Goal: Task Accomplishment & Management: Use online tool/utility

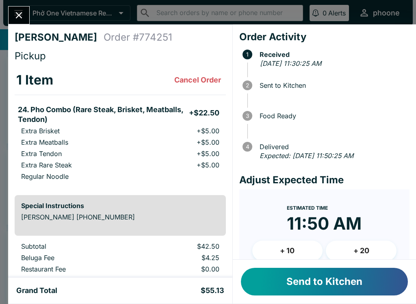
click at [290, 283] on button "Send to Kitchen" at bounding box center [324, 282] width 167 height 28
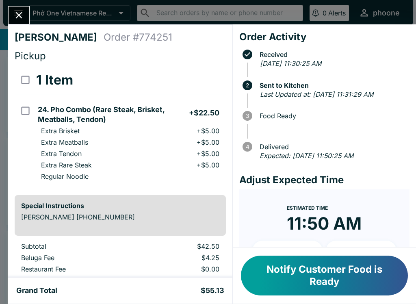
click at [327, 278] on button "Notify Customer Food is Ready" at bounding box center [324, 276] width 167 height 40
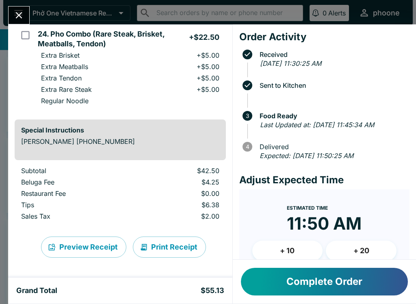
scroll to position [76, 0]
click at [181, 241] on button "Print Receipt" at bounding box center [169, 246] width 73 height 21
click at [24, 17] on icon "Close" at bounding box center [18, 15] width 11 height 11
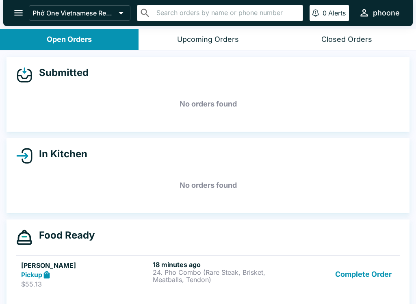
click at [20, 9] on icon "open drawer" at bounding box center [18, 12] width 11 height 11
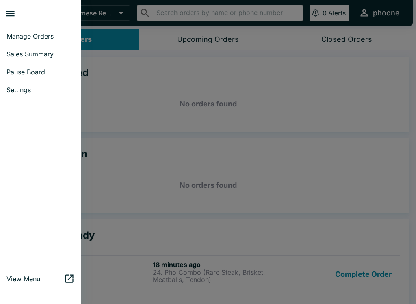
click at [35, 51] on span "Sales Summary" at bounding box center [40, 54] width 68 height 8
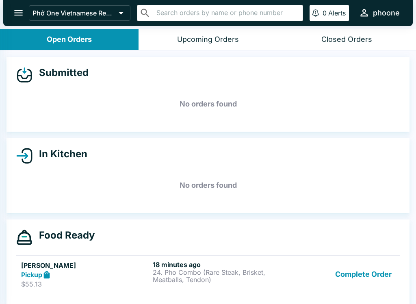
select select "03:00"
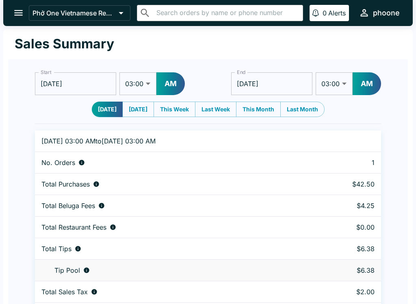
click at [260, 107] on button "This Month" at bounding box center [258, 109] width 45 height 15
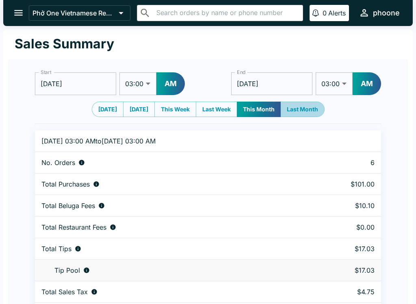
click at [307, 108] on button "Last Month" at bounding box center [302, 109] width 44 height 15
type input "[DATE]"
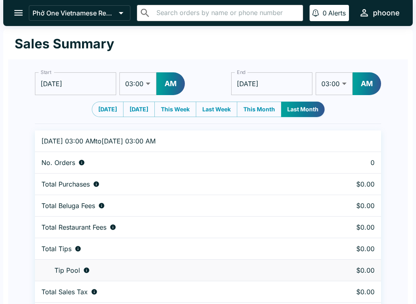
click at [107, 104] on button "[DATE]" at bounding box center [108, 109] width 32 height 15
type input "[DATE]"
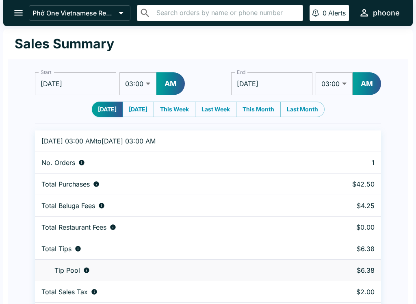
click at [23, 11] on icon "open drawer" at bounding box center [18, 12] width 11 height 11
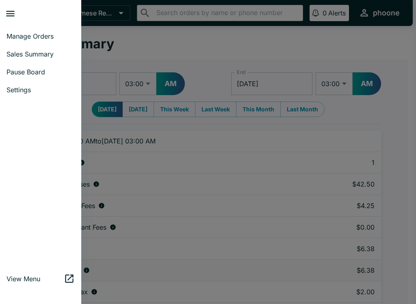
click at [39, 31] on link "Manage Orders" at bounding box center [40, 36] width 81 height 18
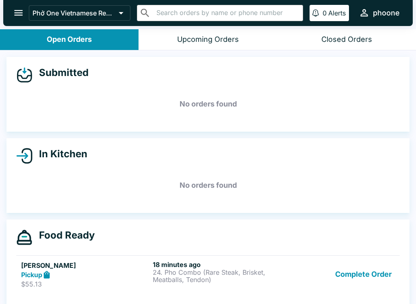
click at [224, 40] on div "Upcoming Orders" at bounding box center [208, 39] width 62 height 9
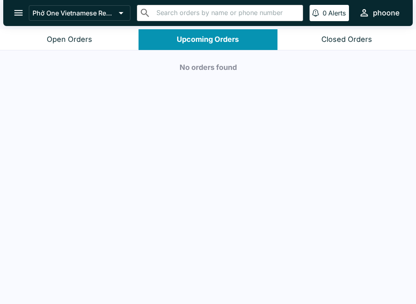
click at [337, 43] on div "Closed Orders" at bounding box center [346, 39] width 51 height 9
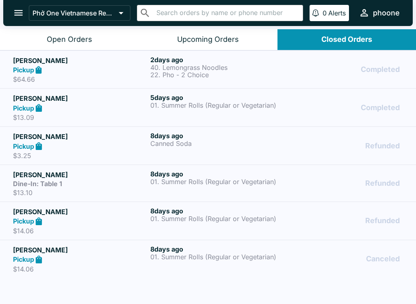
click at [11, 8] on button "open drawer" at bounding box center [18, 12] width 21 height 21
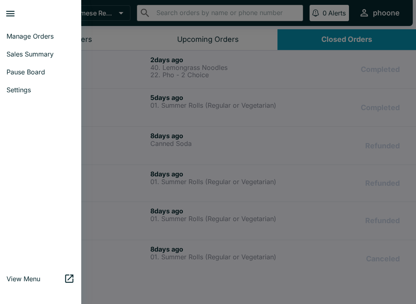
click at [46, 31] on link "Manage Orders" at bounding box center [40, 36] width 81 height 18
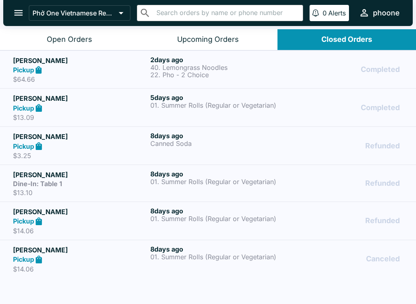
click at [74, 37] on div "Open Orders" at bounding box center [69, 39] width 45 height 9
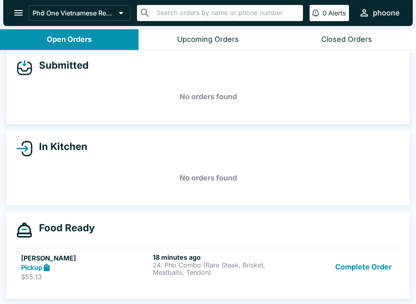
scroll to position [7, 0]
click at [165, 261] on p "24. Pho Combo (Rare Steak, Brisket, Meatballs, Tendon)" at bounding box center [217, 268] width 128 height 15
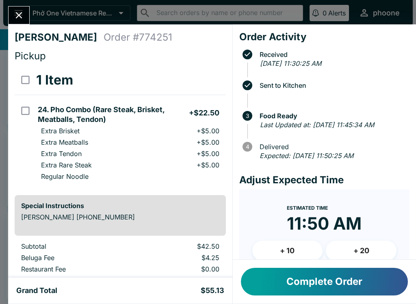
click at [324, 282] on button "Complete Order" at bounding box center [324, 282] width 167 height 28
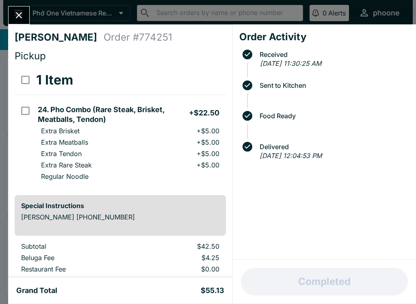
click at [31, 4] on div "[PERSON_NAME] Order # 774251 Pickup 1 Item 24. Pho Combo (Rare Steak, Brisket, …" at bounding box center [208, 152] width 416 height 304
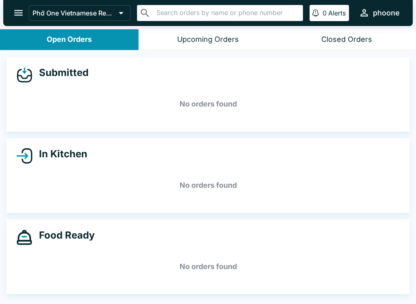
click at [31, 4] on div "Phở One Vietnamese Restaurant ​ ​ 0 Alerts phoone" at bounding box center [216, 12] width 374 height 17
